Goal: Transaction & Acquisition: Purchase product/service

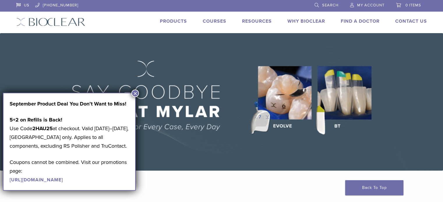
click at [372, 8] on link "My Account" at bounding box center [367, 4] width 34 height 9
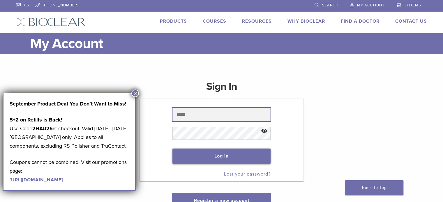
type input "**********"
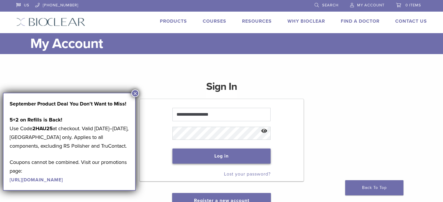
click at [212, 157] on button "Log in" at bounding box center [221, 156] width 98 height 15
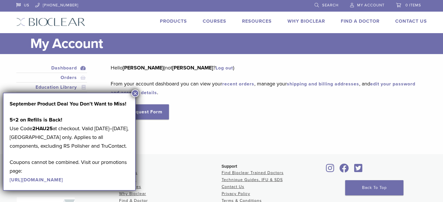
click at [194, 113] on div "Hello Hung Vu (not Hung Vu ? Log out ) From your account dashboard you can view…" at bounding box center [264, 91] width 307 height 56
click at [134, 93] on button "×" at bounding box center [135, 94] width 8 height 8
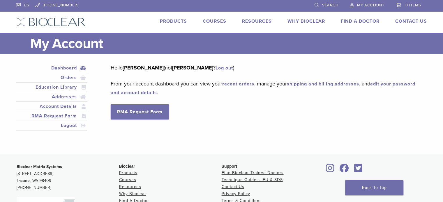
click at [232, 84] on link "recent orders" at bounding box center [238, 84] width 32 height 6
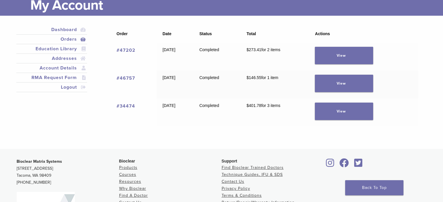
scroll to position [29, 0]
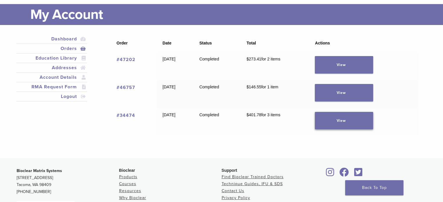
click at [357, 120] on link "View" at bounding box center [344, 120] width 58 height 17
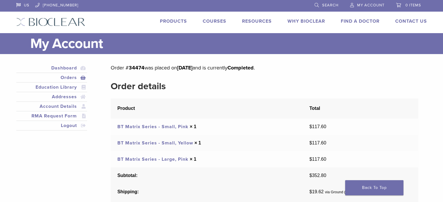
click at [135, 126] on link "BT Matrix Series - Small, Pink" at bounding box center [152, 127] width 71 height 6
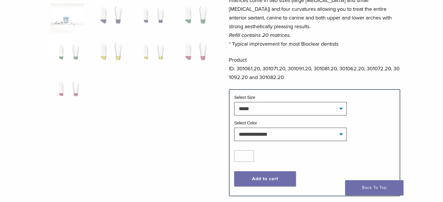
scroll to position [175, 0]
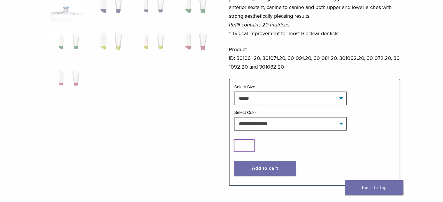
click at [249, 143] on input "*" at bounding box center [244, 146] width 20 height 12
type input "*"
click at [249, 143] on input "*" at bounding box center [244, 146] width 20 height 12
click at [255, 166] on button "Add to cart" at bounding box center [265, 168] width 62 height 15
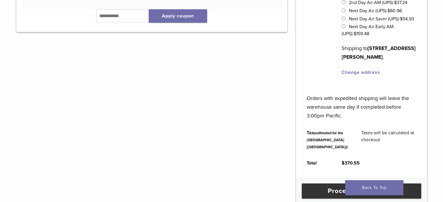
scroll to position [233, 0]
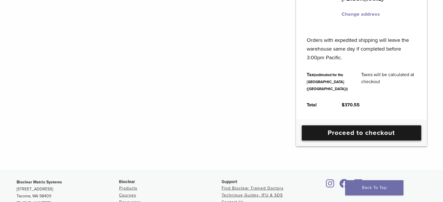
click at [336, 141] on link "Proceed to checkout" at bounding box center [361, 132] width 119 height 15
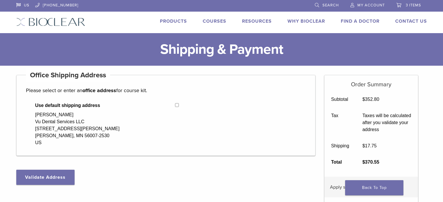
select select "**"
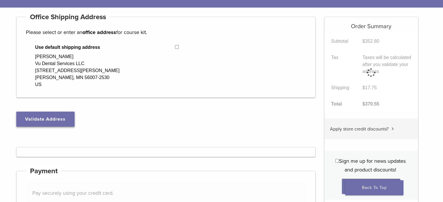
drag, startPoint x: 0, startPoint y: 0, endPoint x: 37, endPoint y: 116, distance: 121.9
click at [37, 116] on button "Validate Address" at bounding box center [45, 119] width 58 height 15
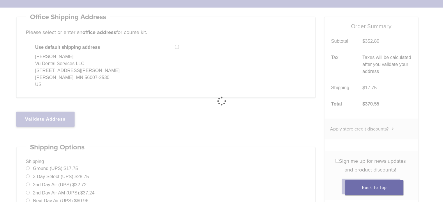
select select "**"
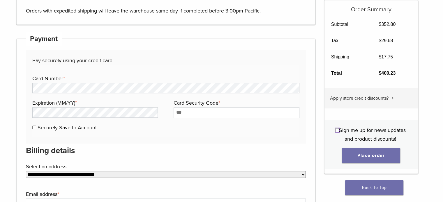
scroll to position [320, 0]
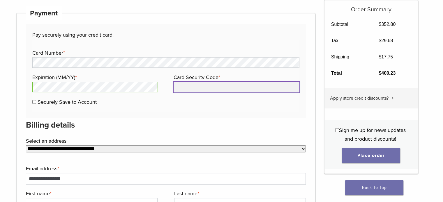
click at [180, 84] on input "Card Security Code *" at bounding box center [235, 87] width 125 height 10
type input "***"
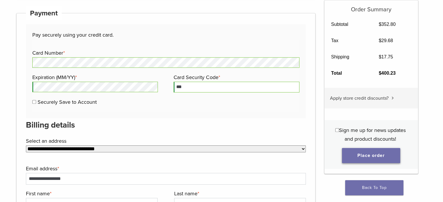
click at [366, 156] on button "Place order" at bounding box center [371, 155] width 58 height 15
